Goal: Task Accomplishment & Management: Complete application form

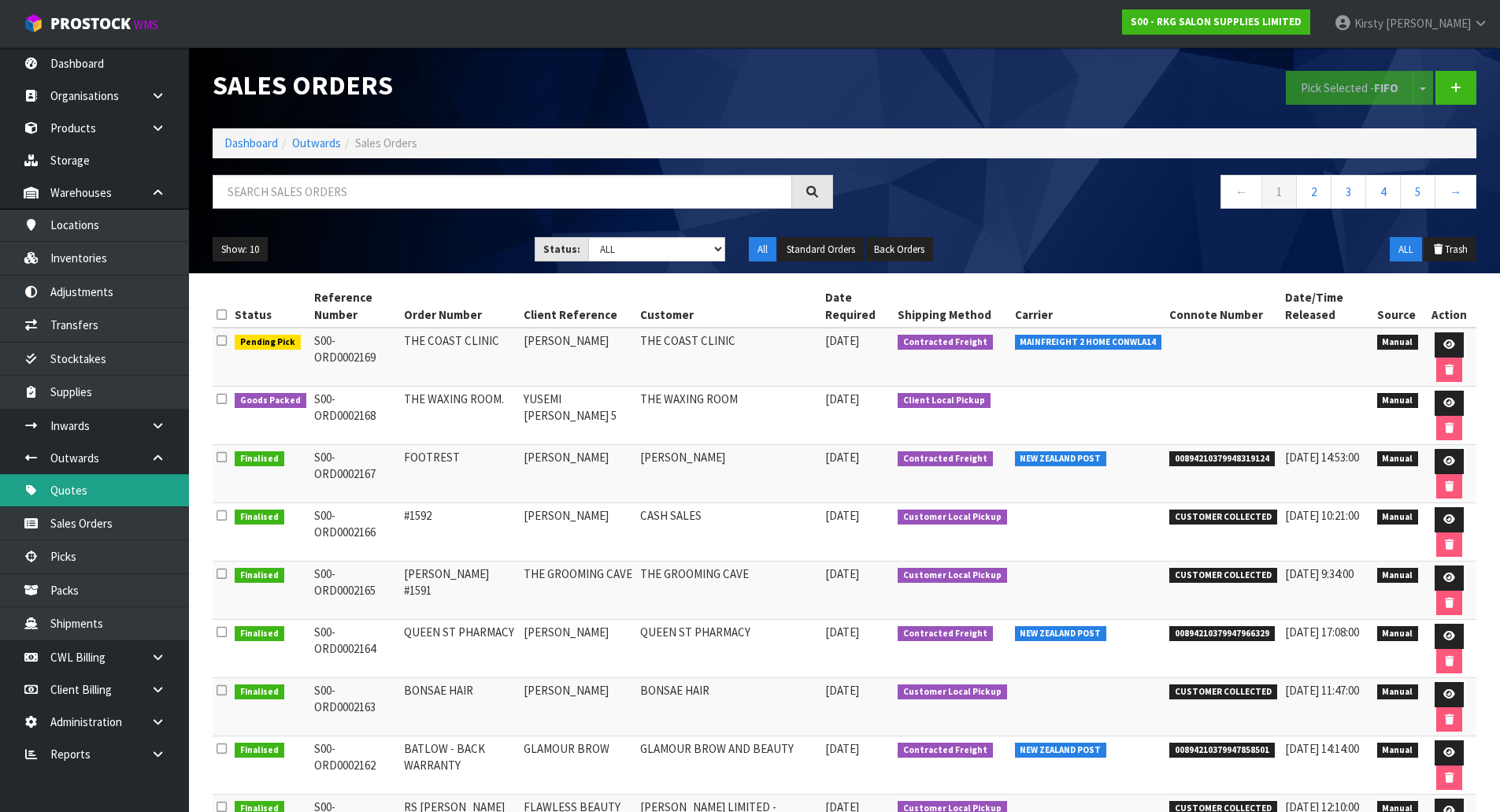
click at [70, 490] on link "Quotes" at bounding box center [94, 490] width 189 height 32
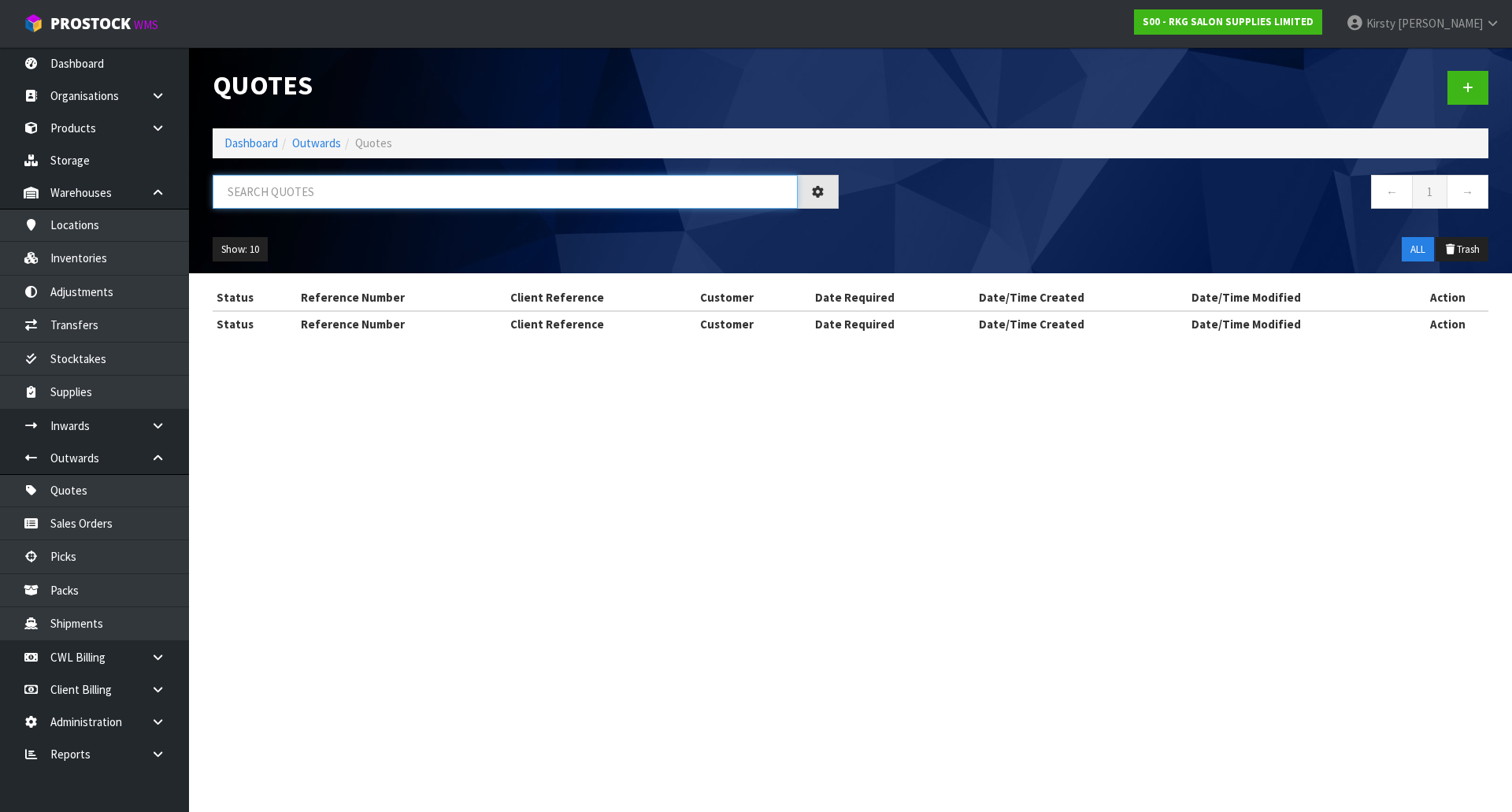
click at [314, 187] on input "text" at bounding box center [505, 192] width 585 height 34
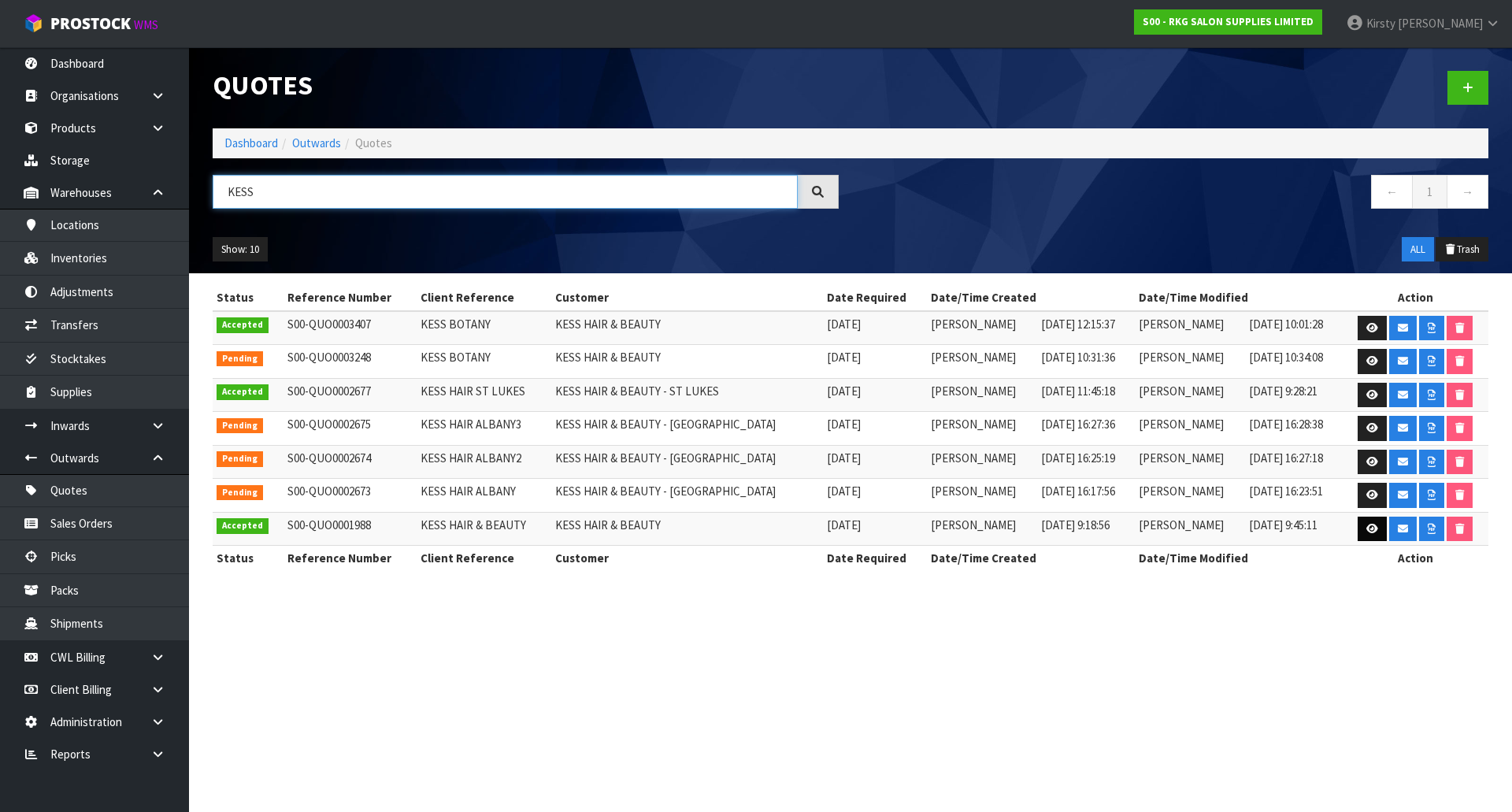
type input "KESS"
click at [1367, 528] on icon at bounding box center [1372, 529] width 12 height 10
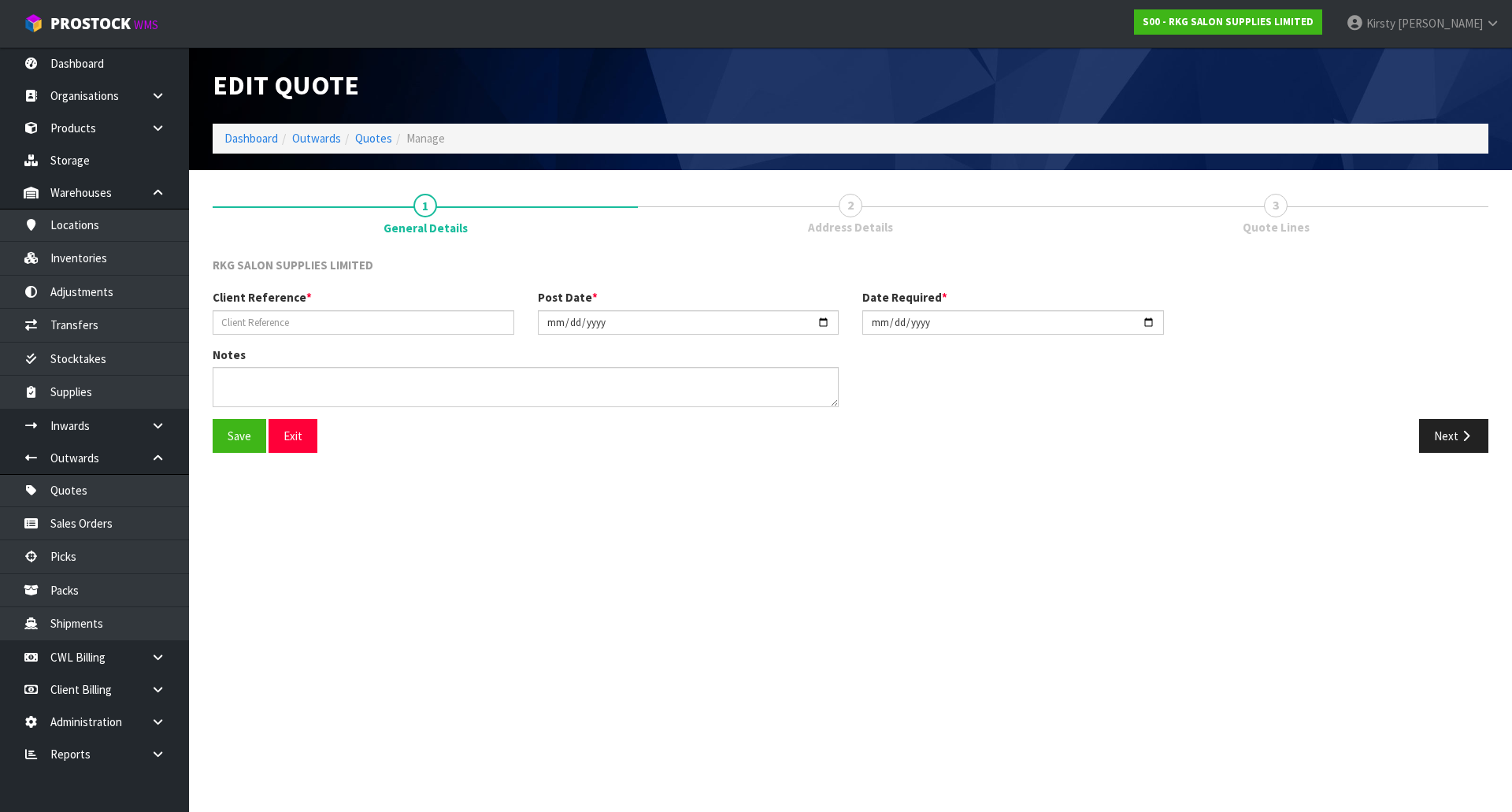
type input "KESS HAIR & BEAUTY"
type input "[DATE]"
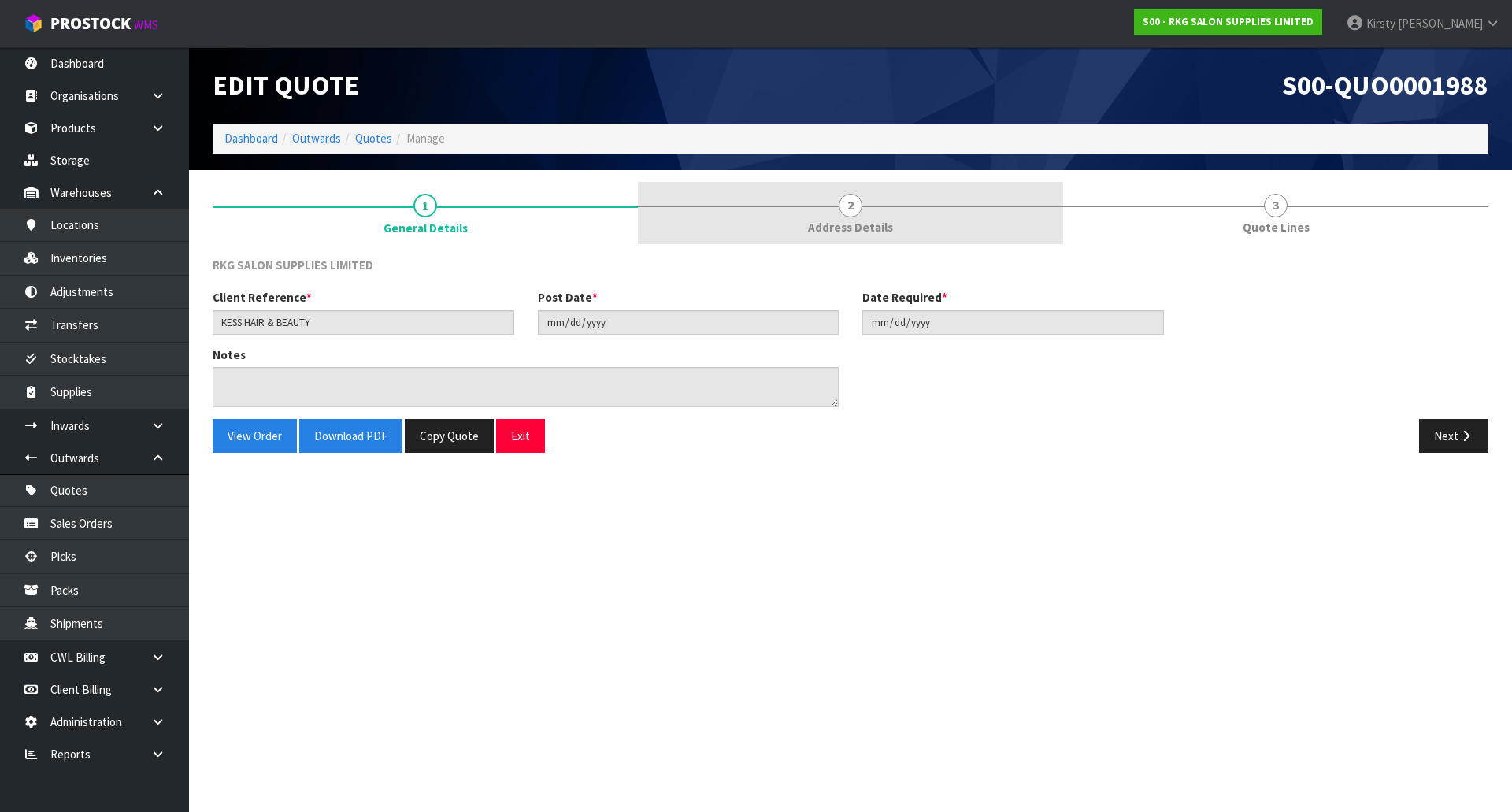
click at [839, 203] on span "2" at bounding box center [851, 205] width 24 height 24
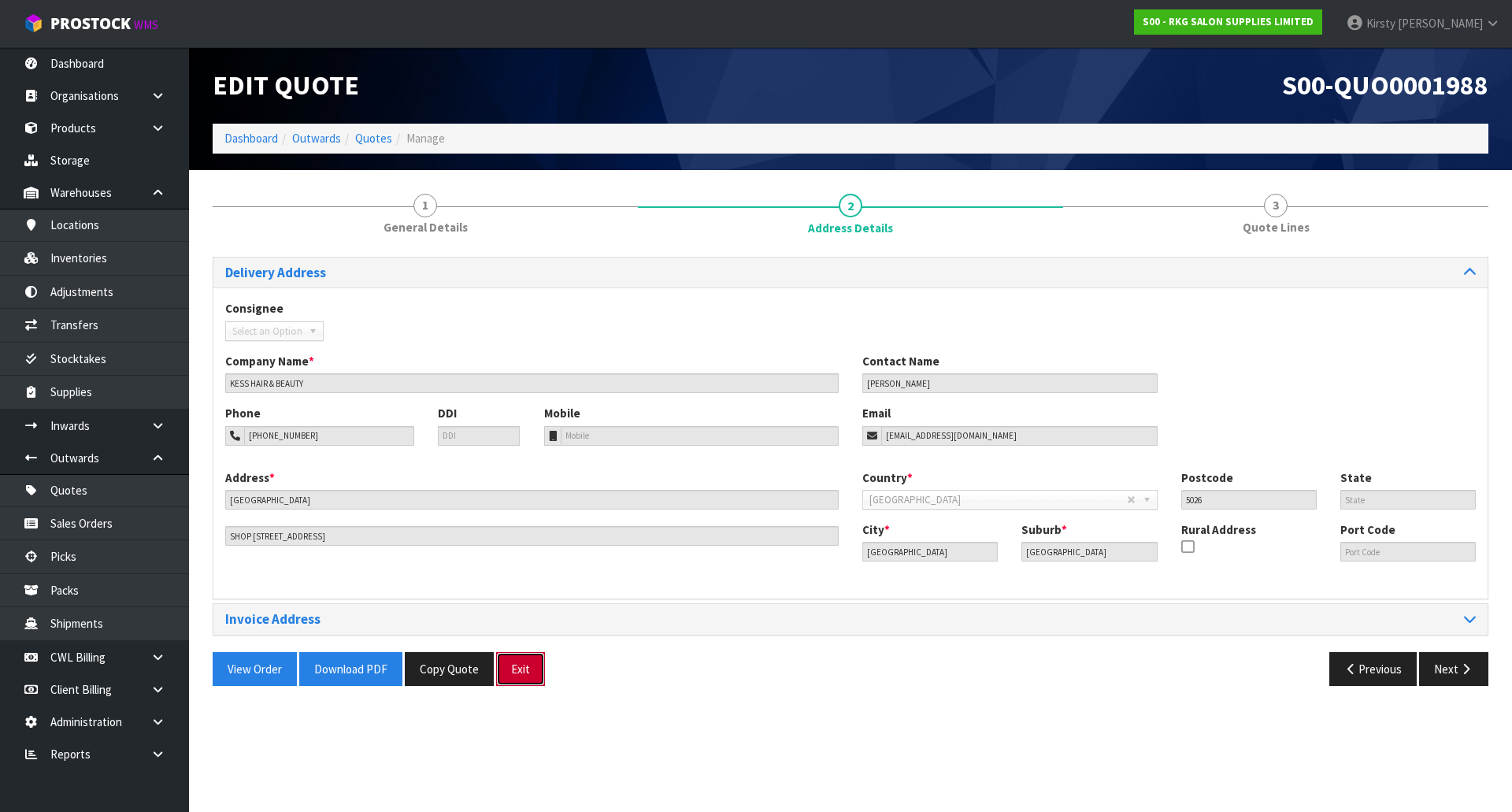
click at [528, 669] on button "Exit" at bounding box center [521, 669] width 49 height 34
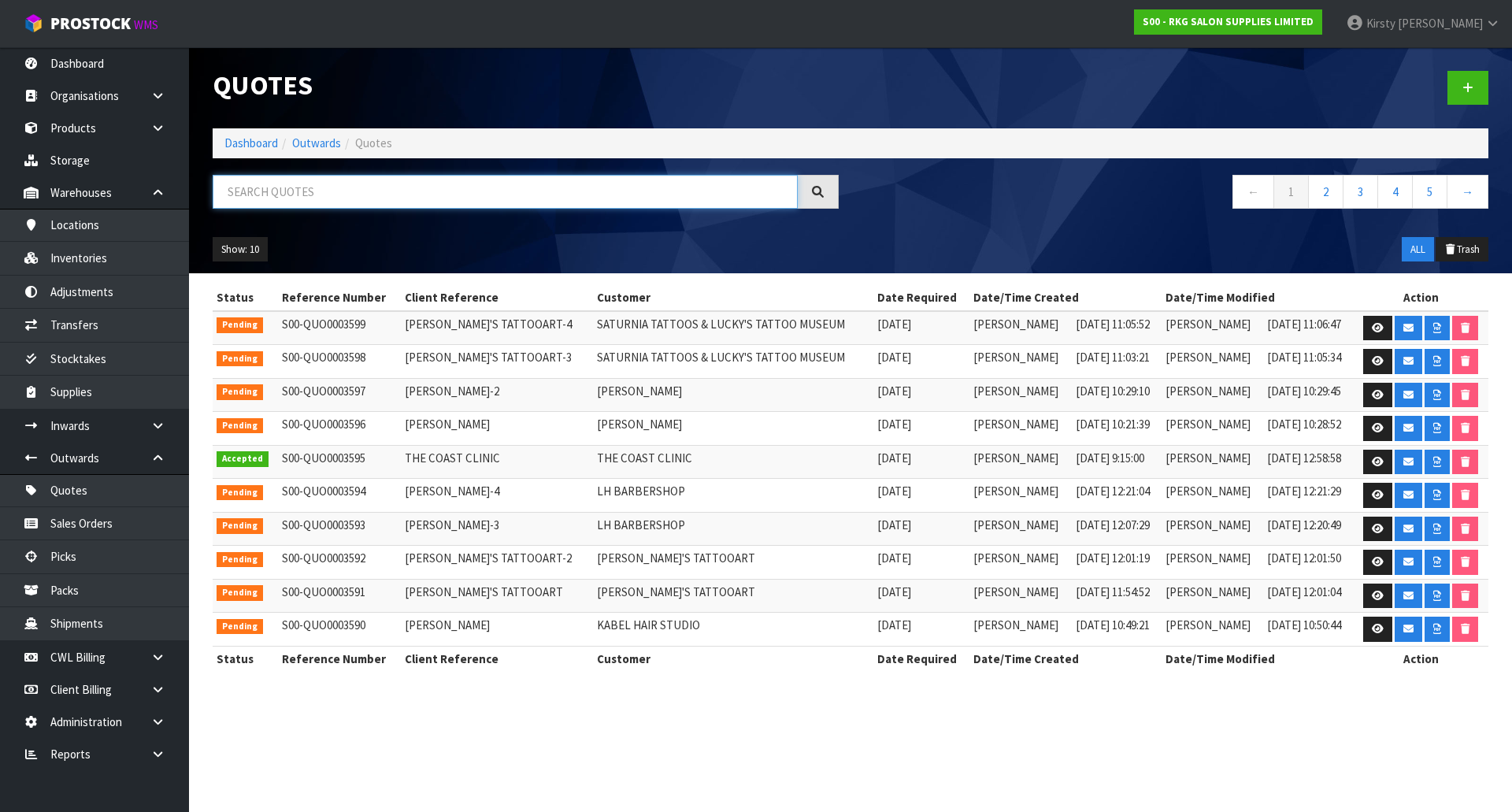
click at [347, 192] on input "text" at bounding box center [505, 192] width 585 height 34
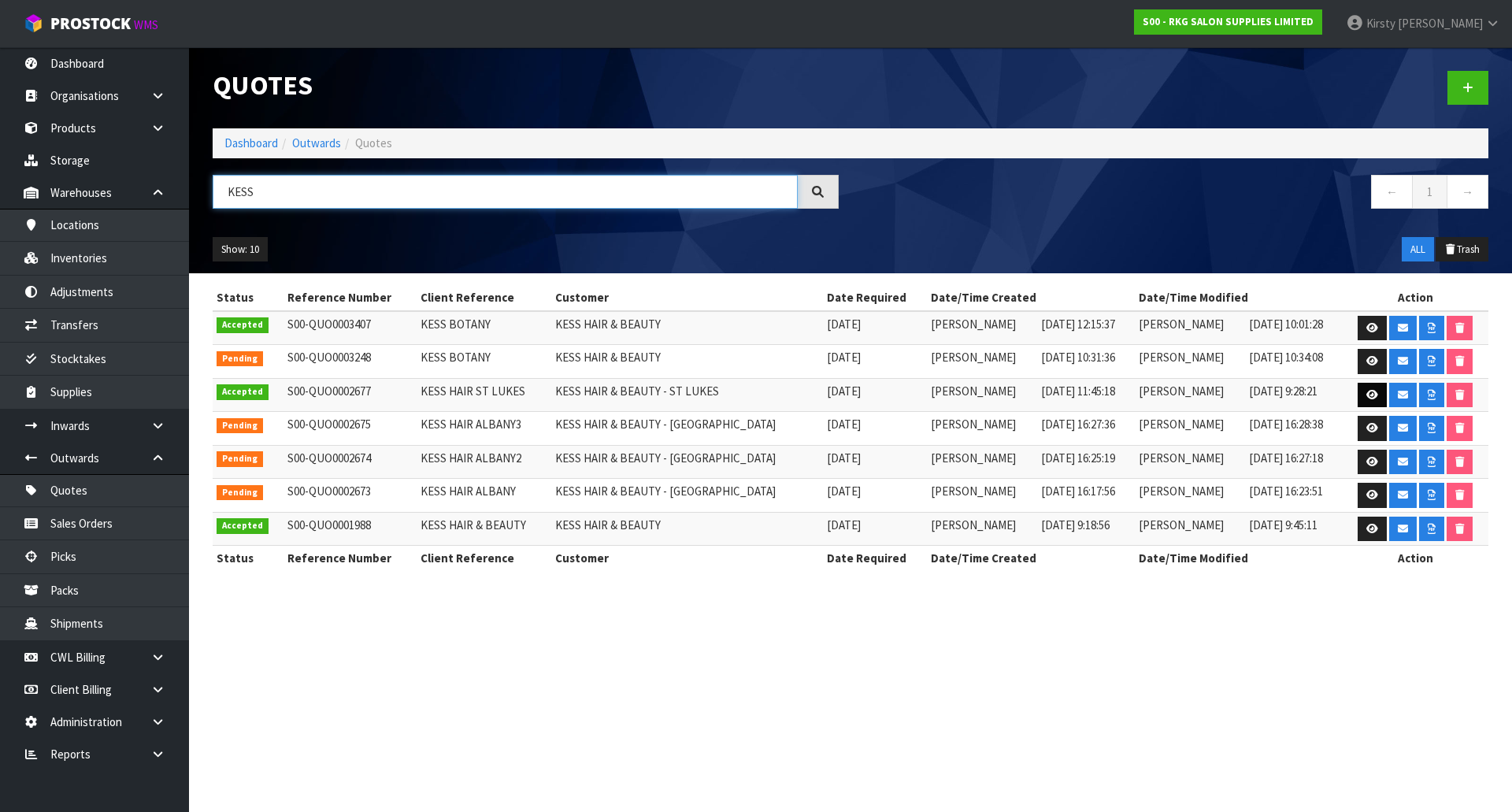
type input "KESS"
click at [1367, 394] on icon at bounding box center [1372, 395] width 12 height 10
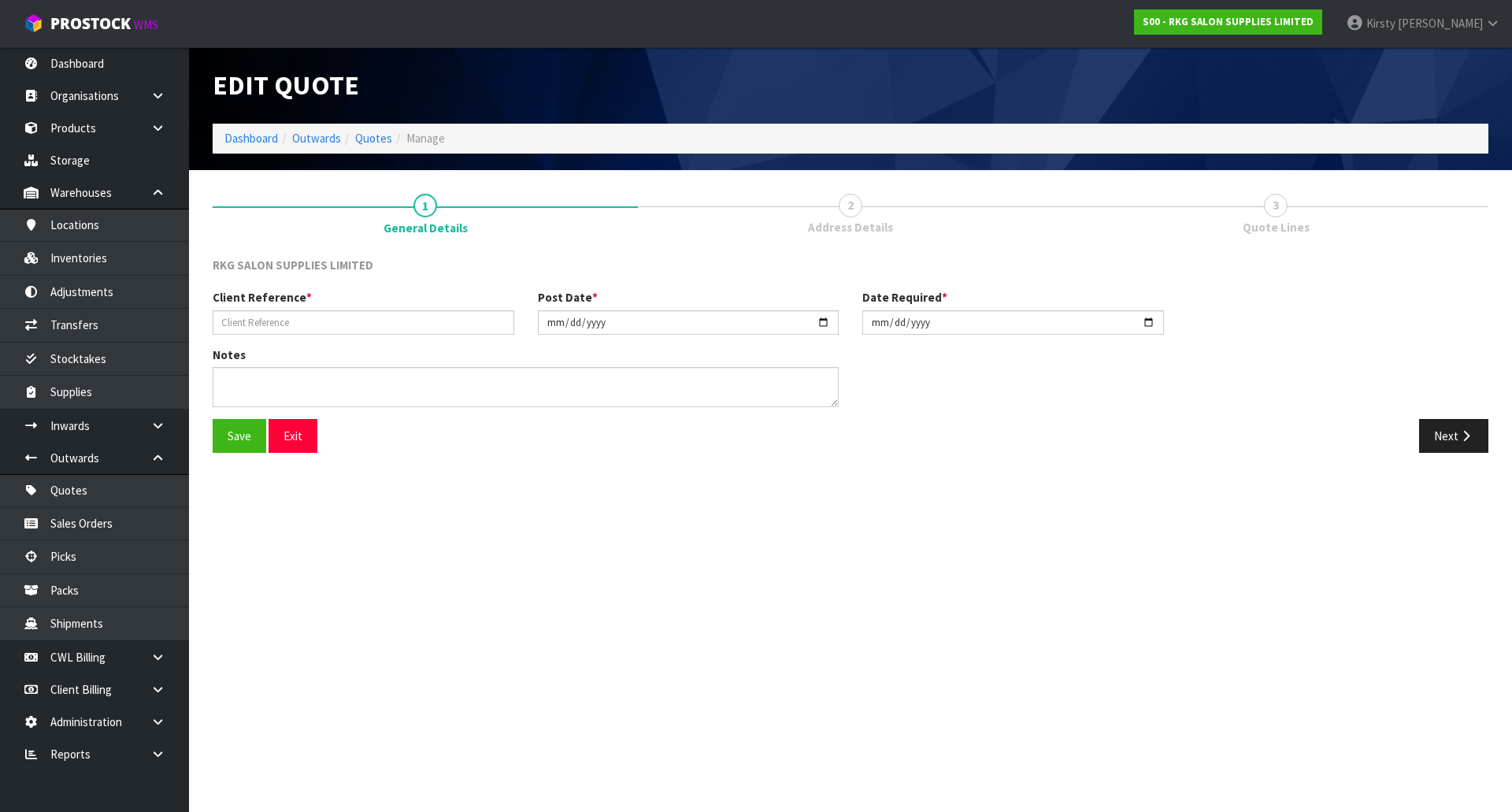
type input "KESS HAIR ST LUKES"
type input "[DATE]"
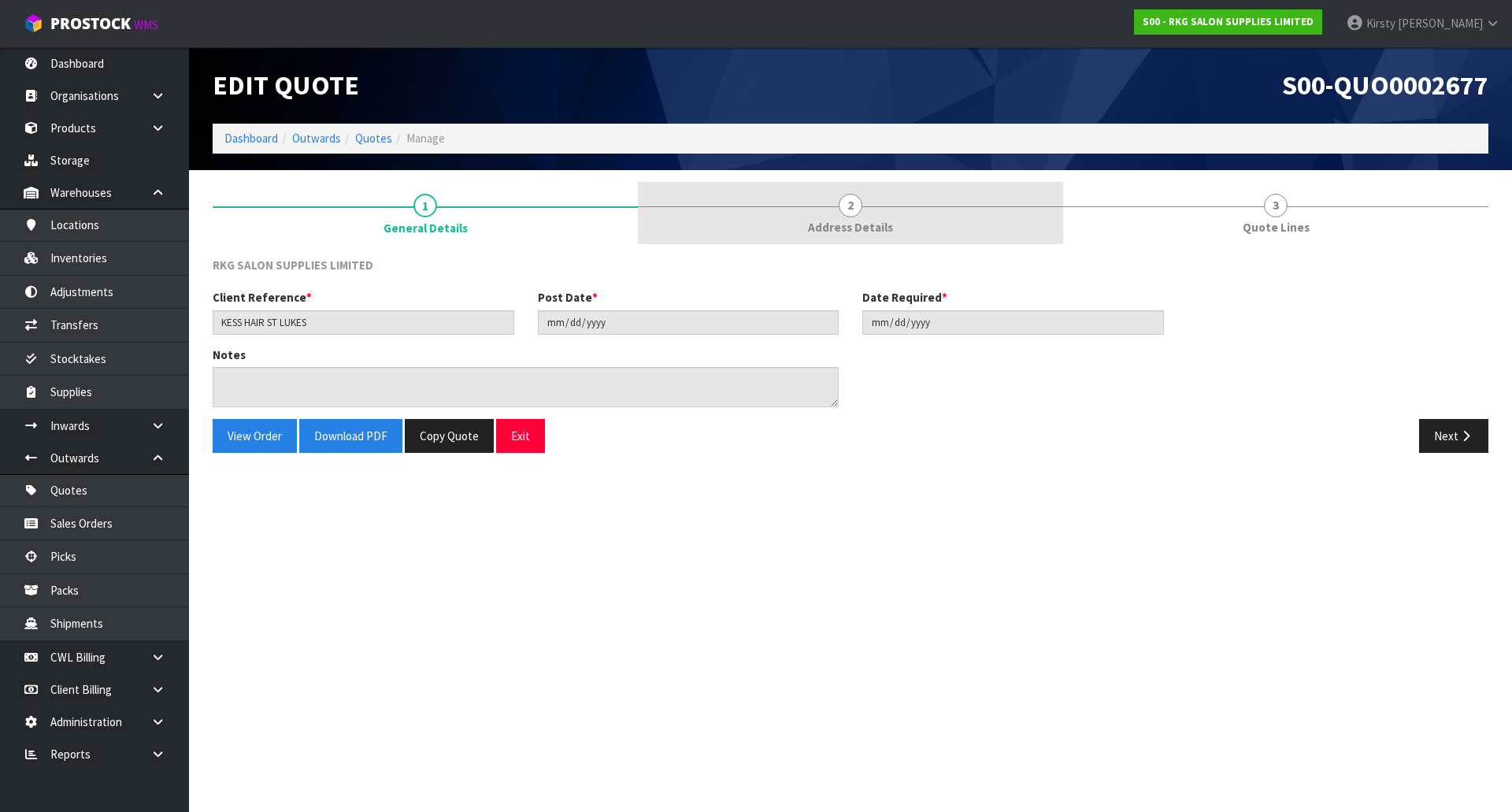
click at [855, 207] on span "2" at bounding box center [851, 205] width 24 height 24
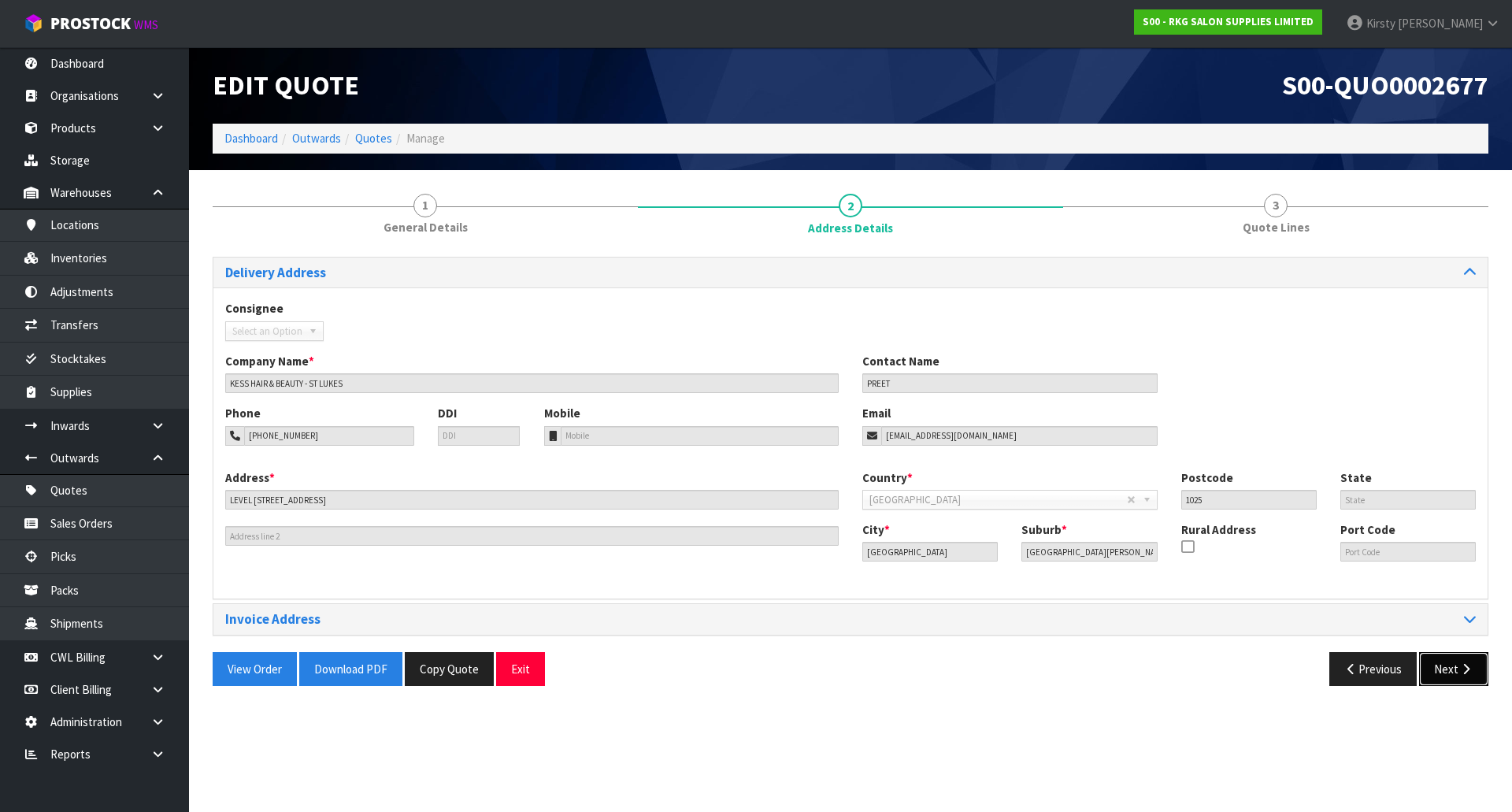
click at [1444, 670] on button "Next" at bounding box center [1454, 669] width 69 height 34
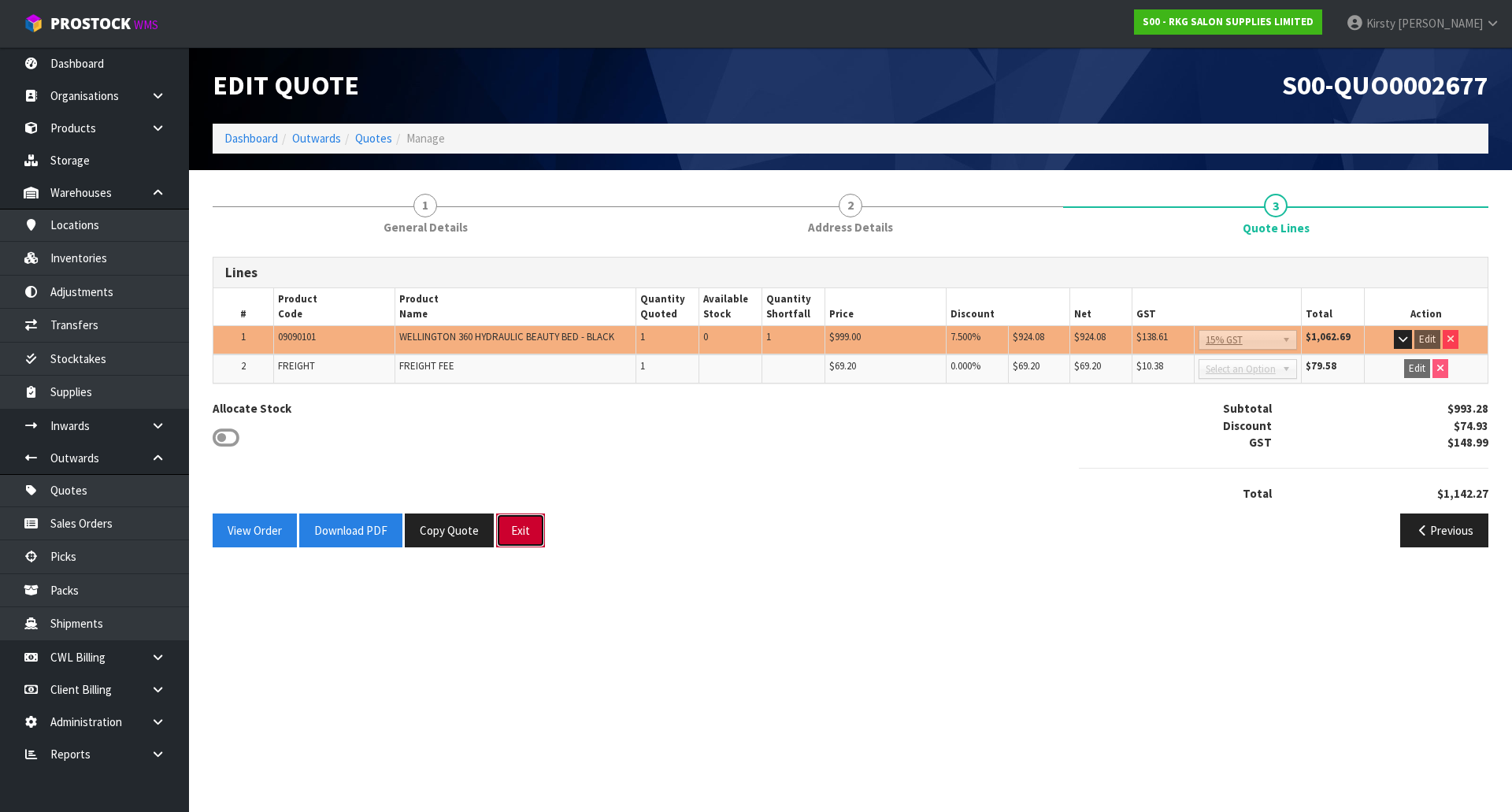
click at [528, 530] on button "Exit" at bounding box center [521, 530] width 49 height 34
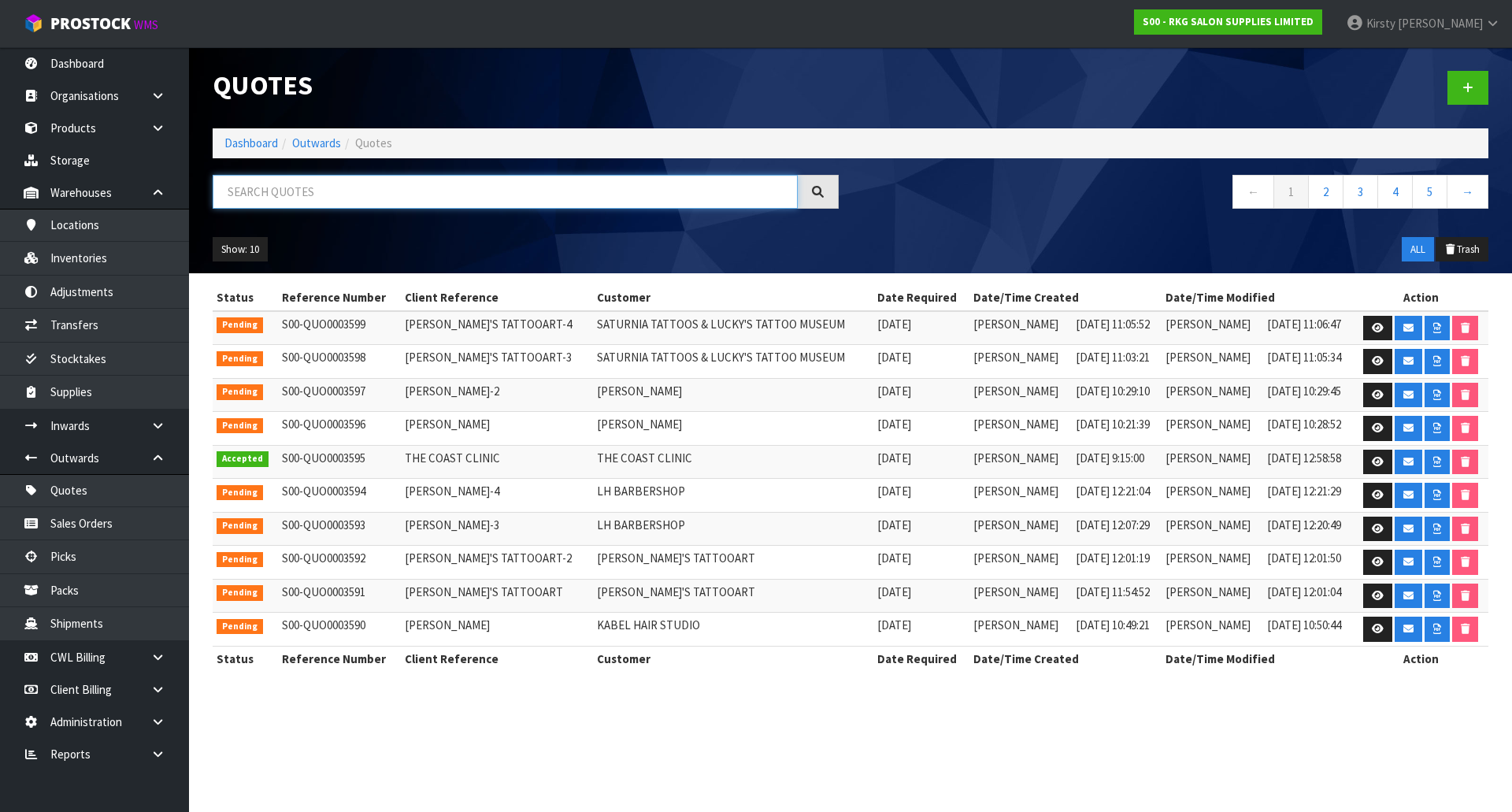
click at [292, 192] on input "text" at bounding box center [505, 192] width 585 height 34
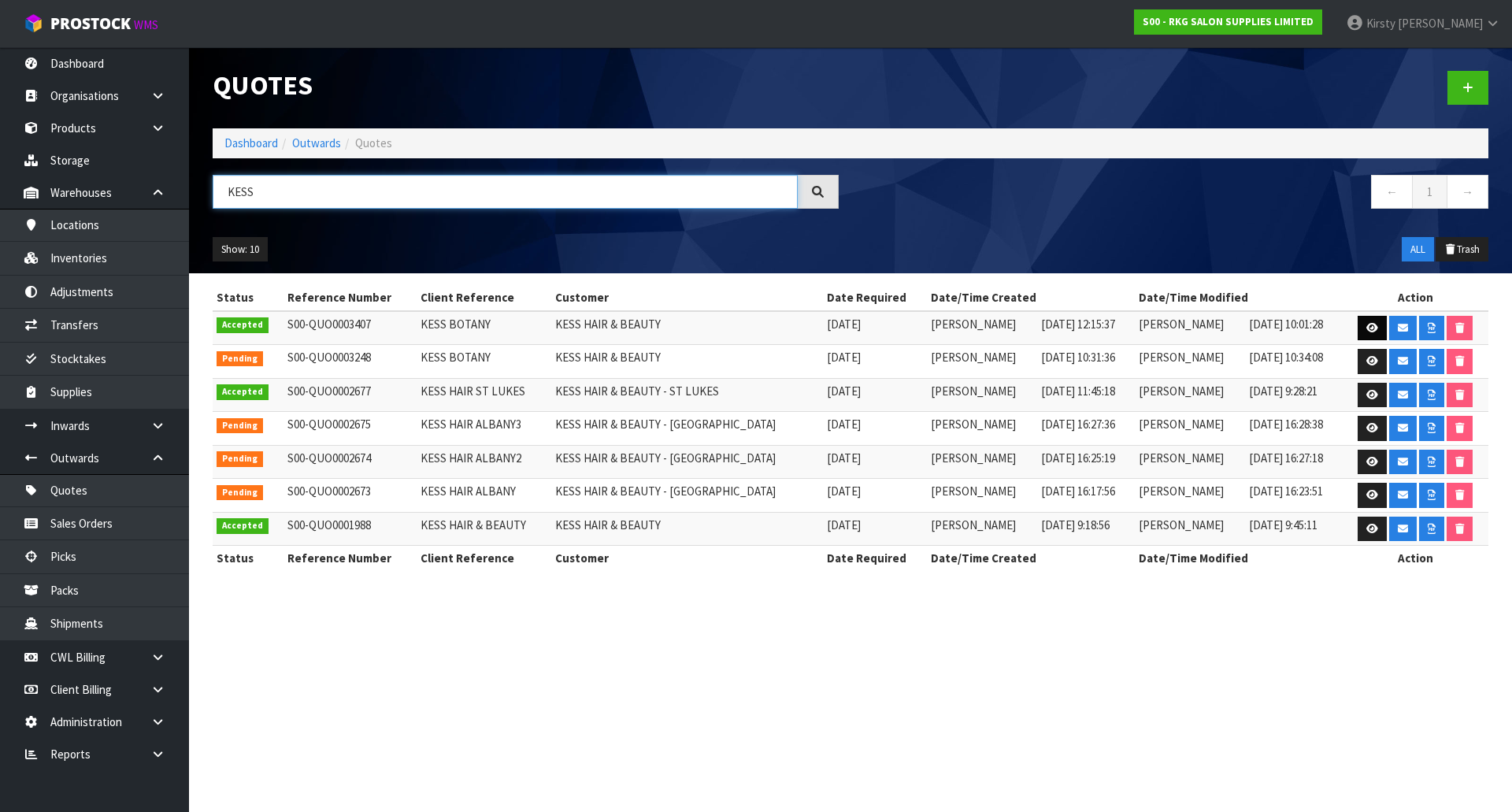
type input "KESS"
click at [1367, 330] on icon at bounding box center [1372, 328] width 12 height 10
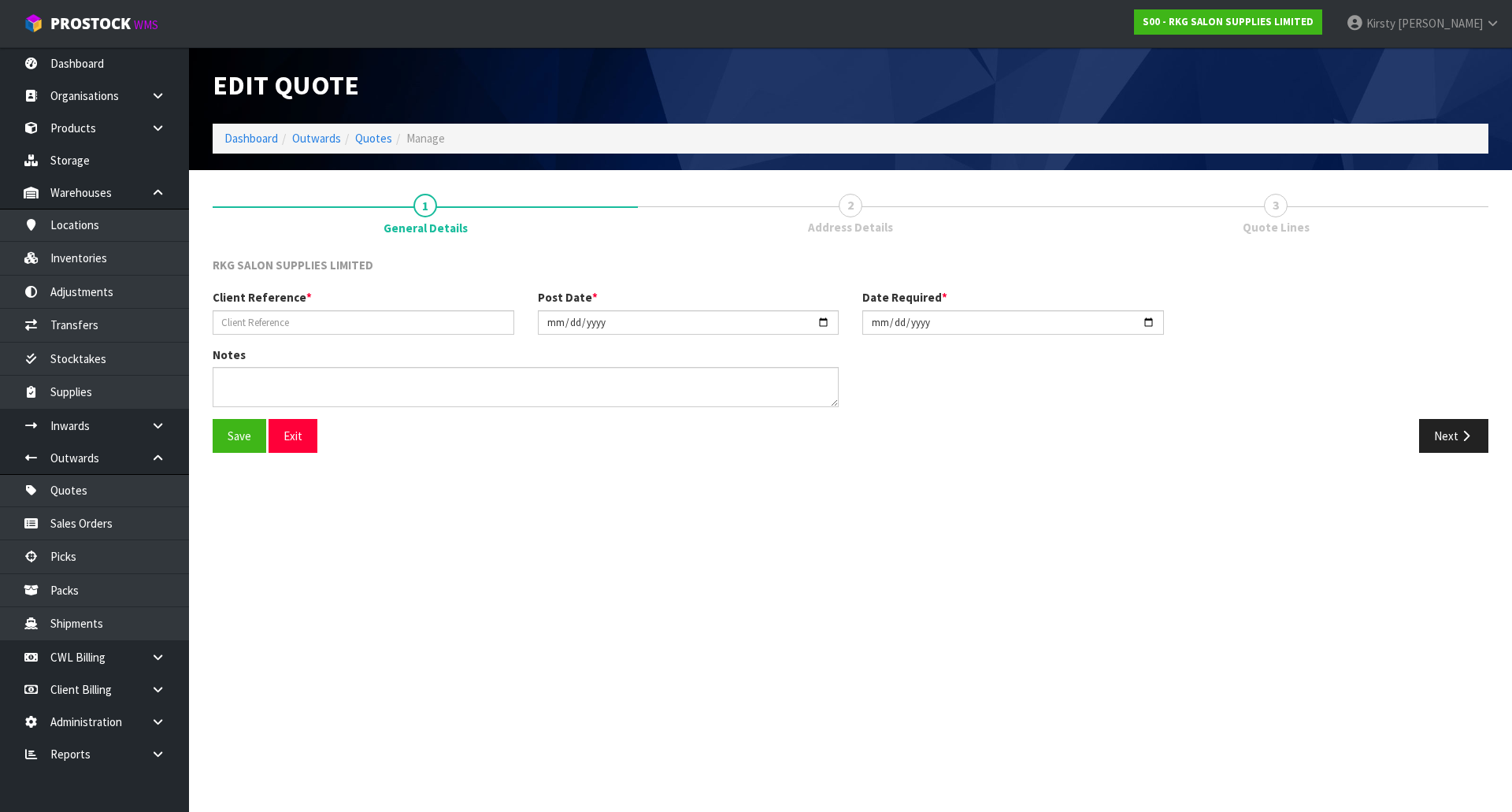
type input "KESS BOTANY"
type input "[DATE]"
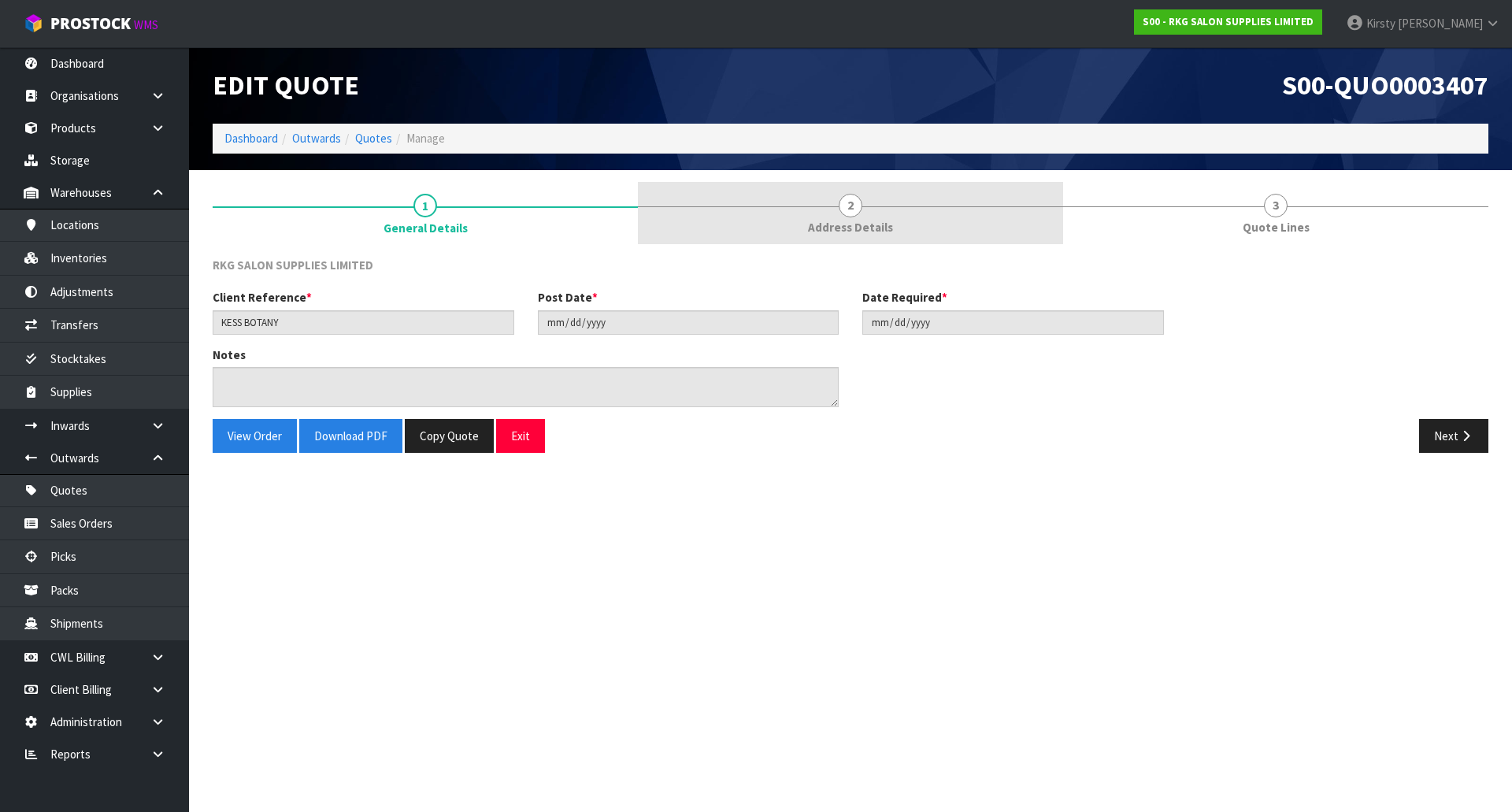
click at [854, 206] on span "2" at bounding box center [851, 205] width 24 height 24
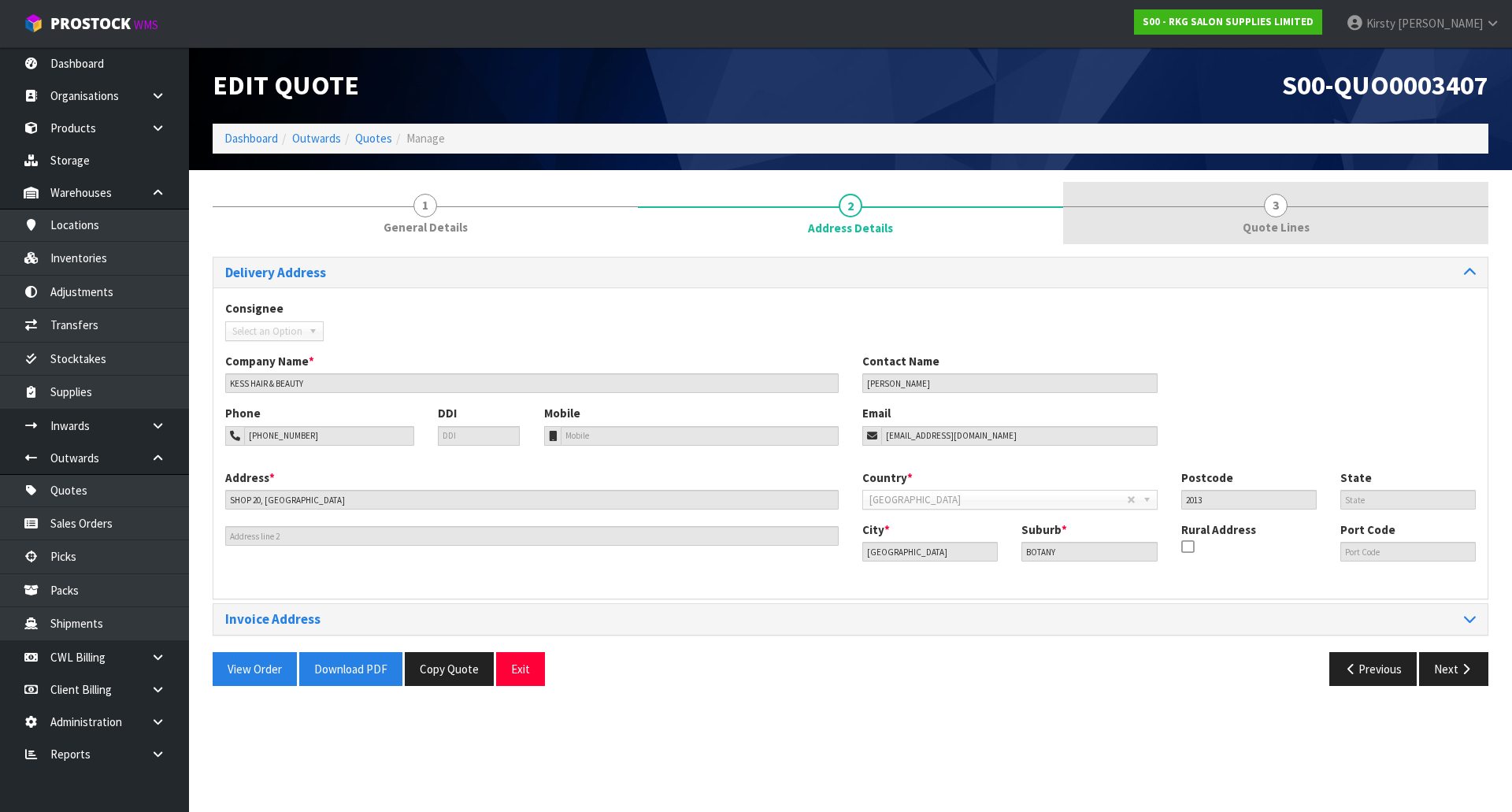
click at [1285, 220] on span "Quote Lines" at bounding box center [1277, 227] width 67 height 17
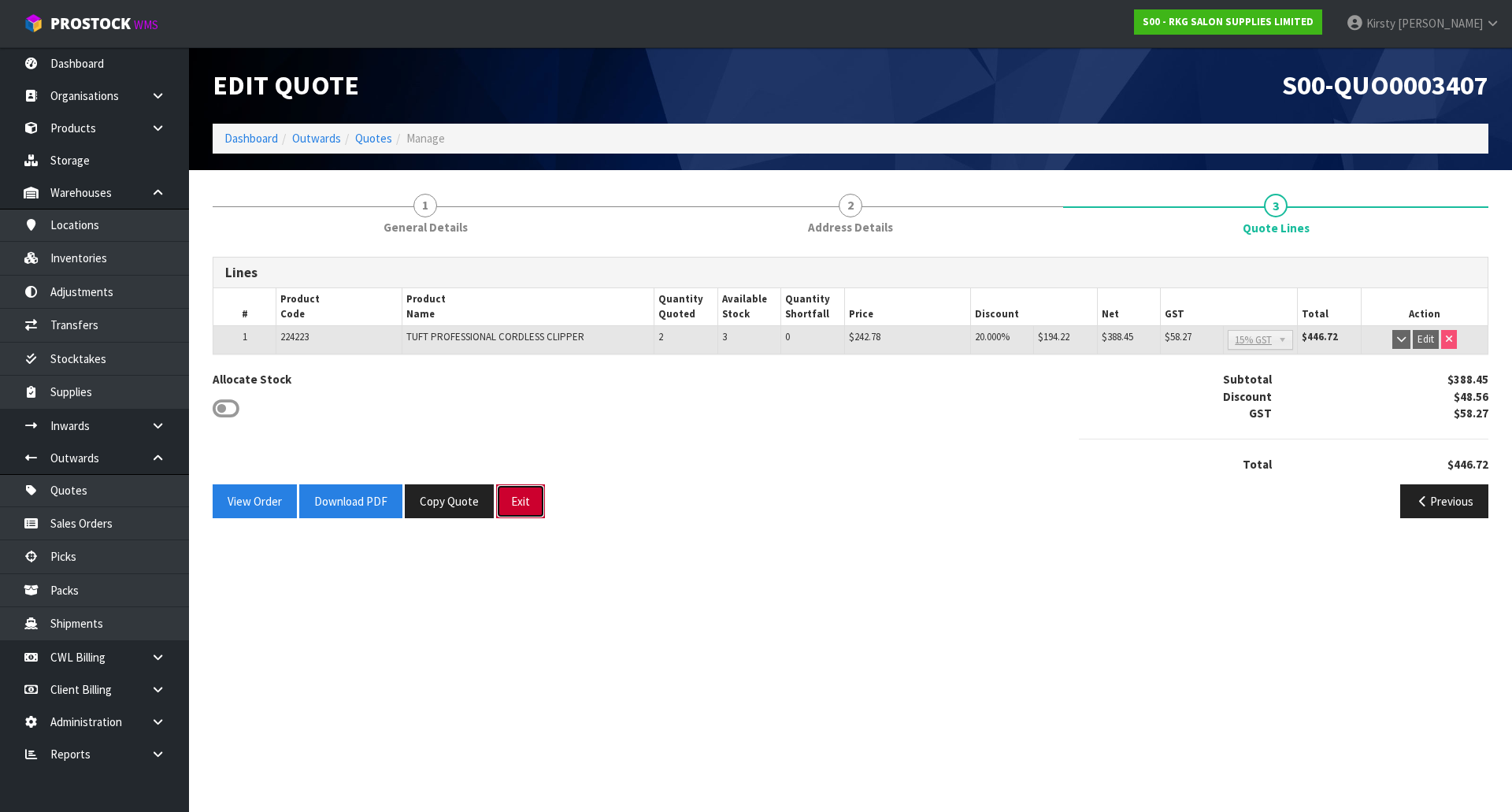
click at [519, 503] on button "Exit" at bounding box center [521, 501] width 49 height 34
